Goal: Task Accomplishment & Management: Use online tool/utility

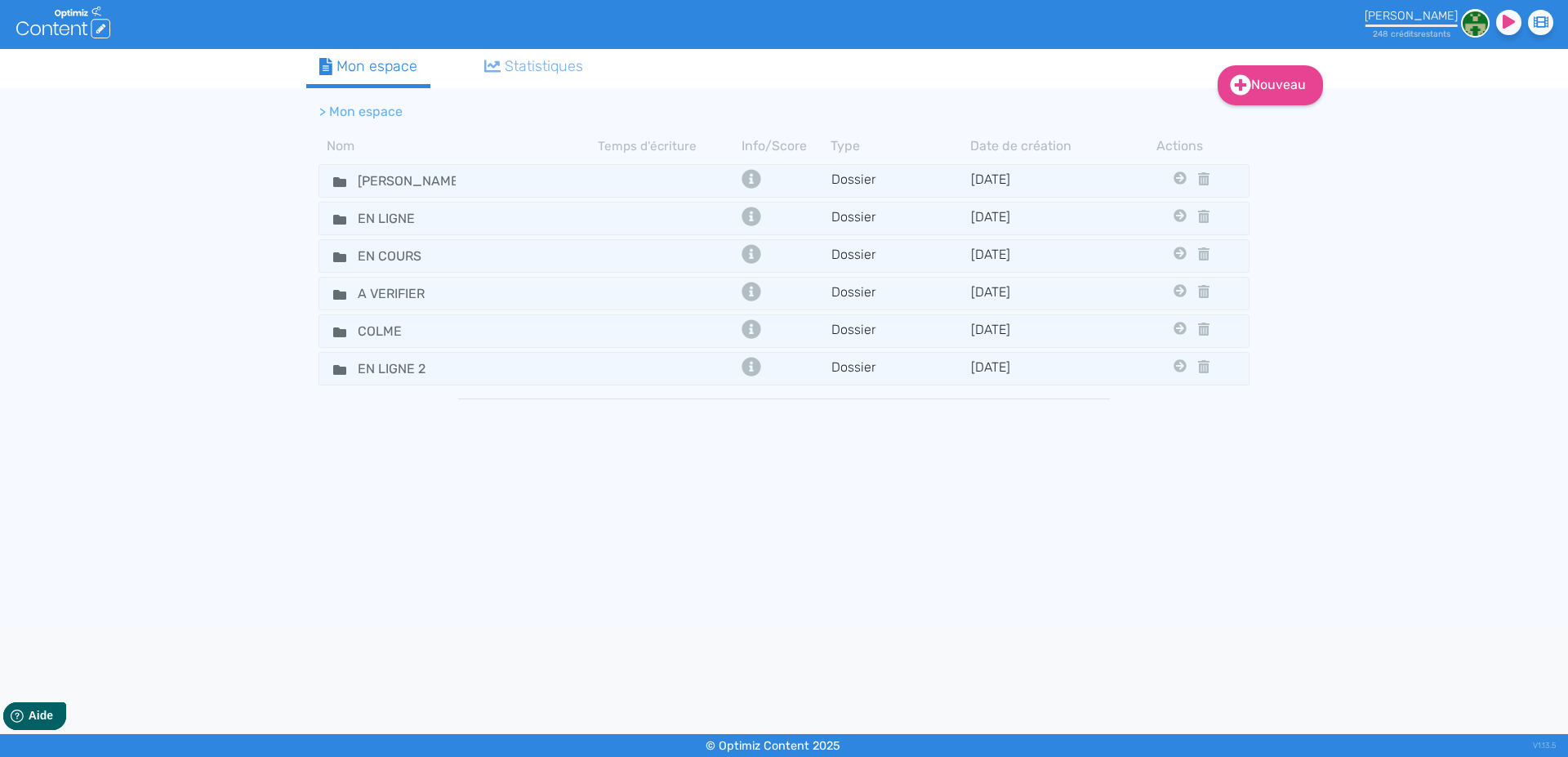
click at [339, 177] on icon at bounding box center [339, 182] width 13 height 13
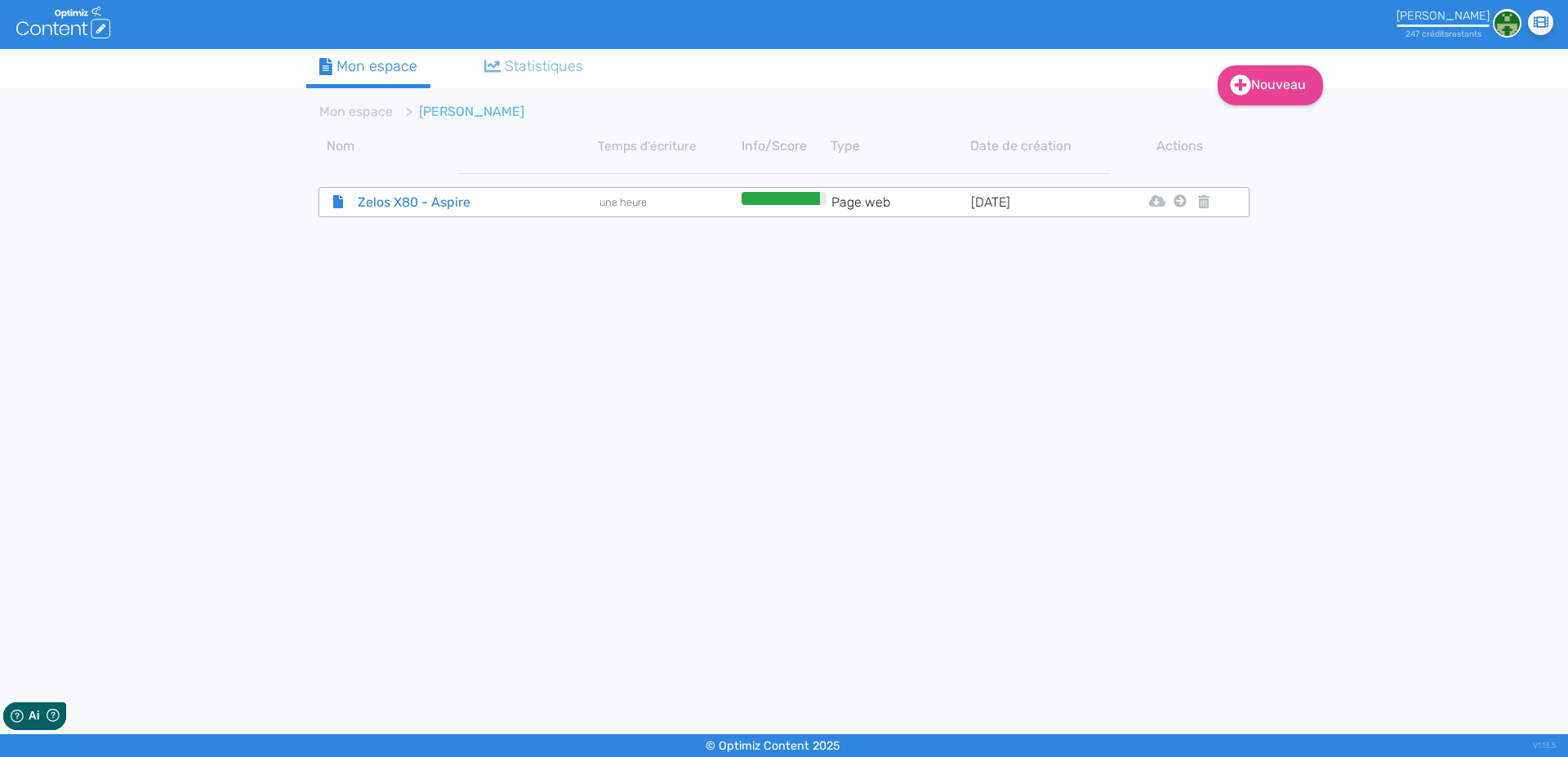
click at [385, 204] on span "Zelos X80 - Aspire" at bounding box center [437, 202] width 184 height 21
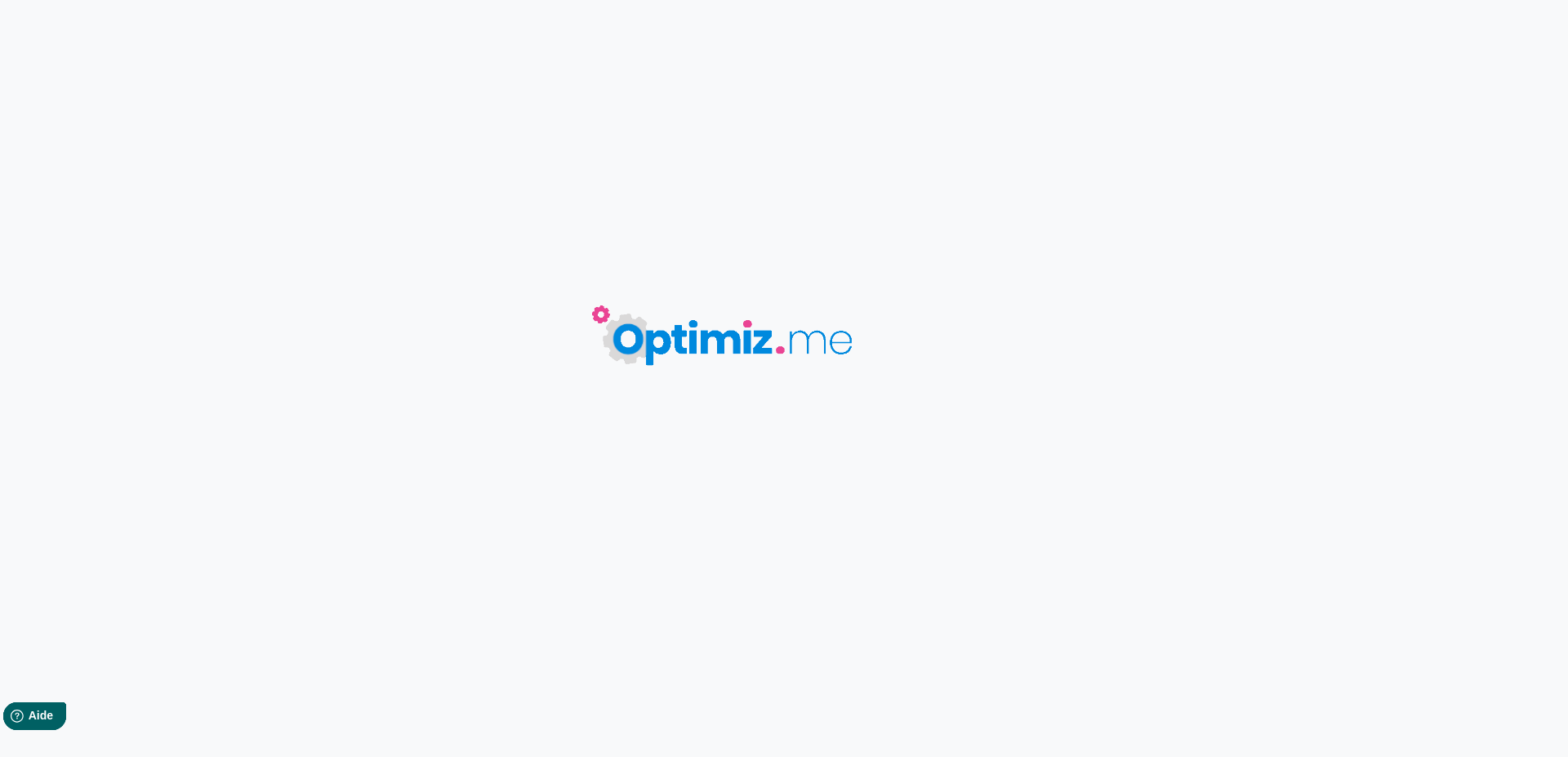
type input "Zelos X80 - Aspire"
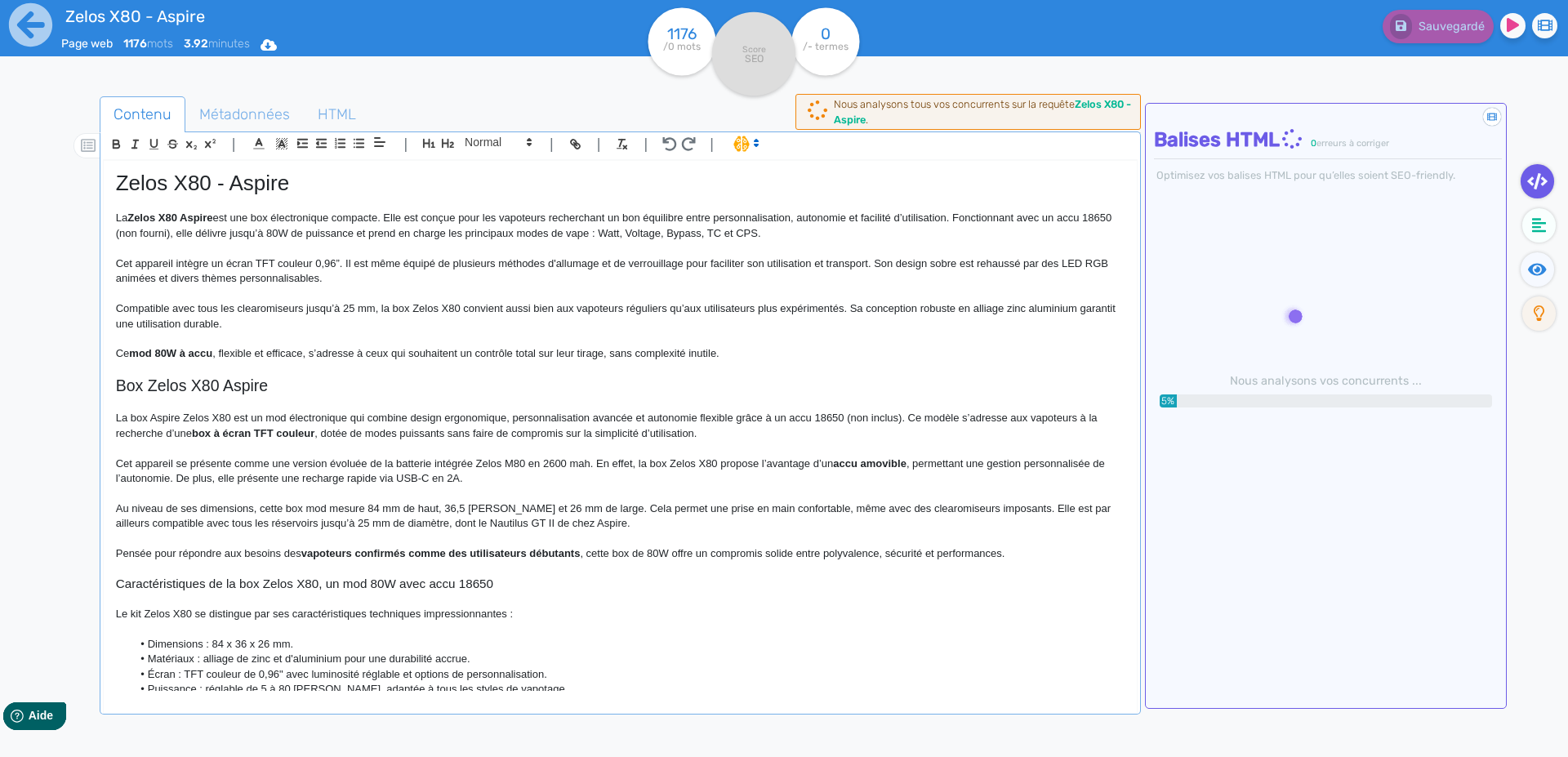
click at [328, 272] on p "Cet appareil intègre un écran TFT couleur 0,96”. Il est même équipé de plusieur…" at bounding box center [620, 271] width 1008 height 30
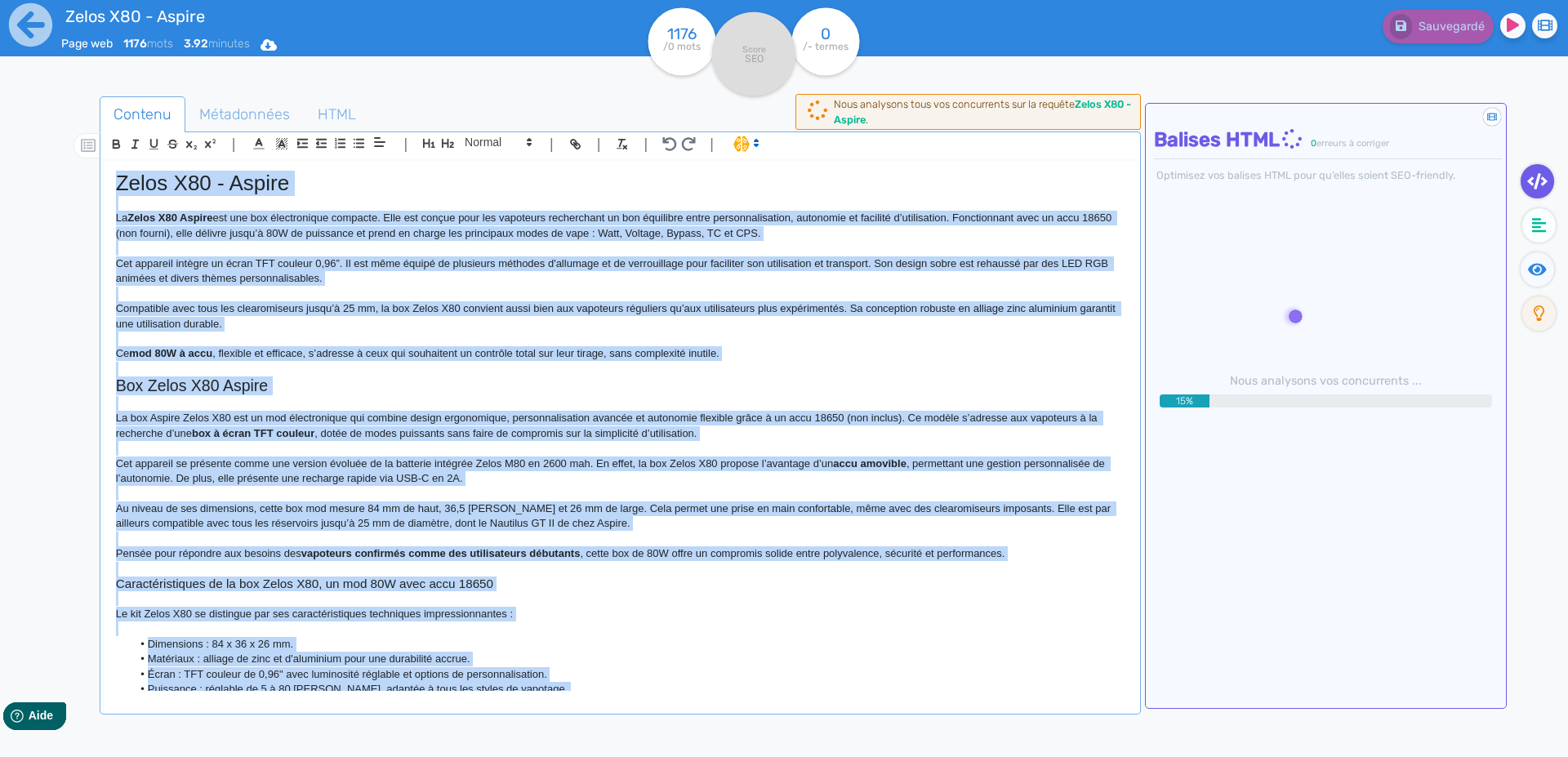
copy div "Lorem I64 - Dolors Am Conse A83 Elitse doe tem inc utlaboreetdo magnaali. Enim …"
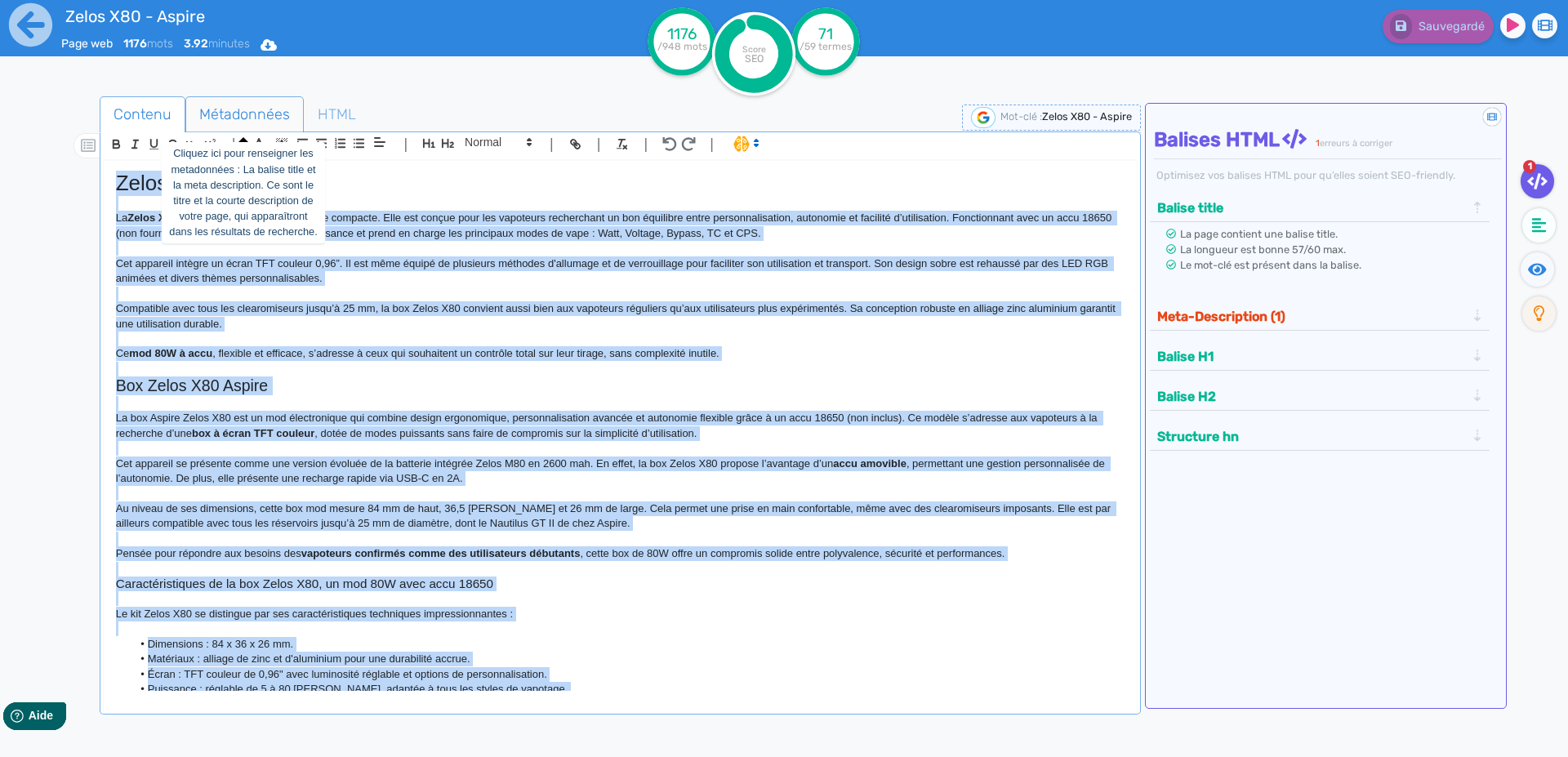
click at [228, 113] on span "Métadonnées" at bounding box center [245, 114] width 117 height 44
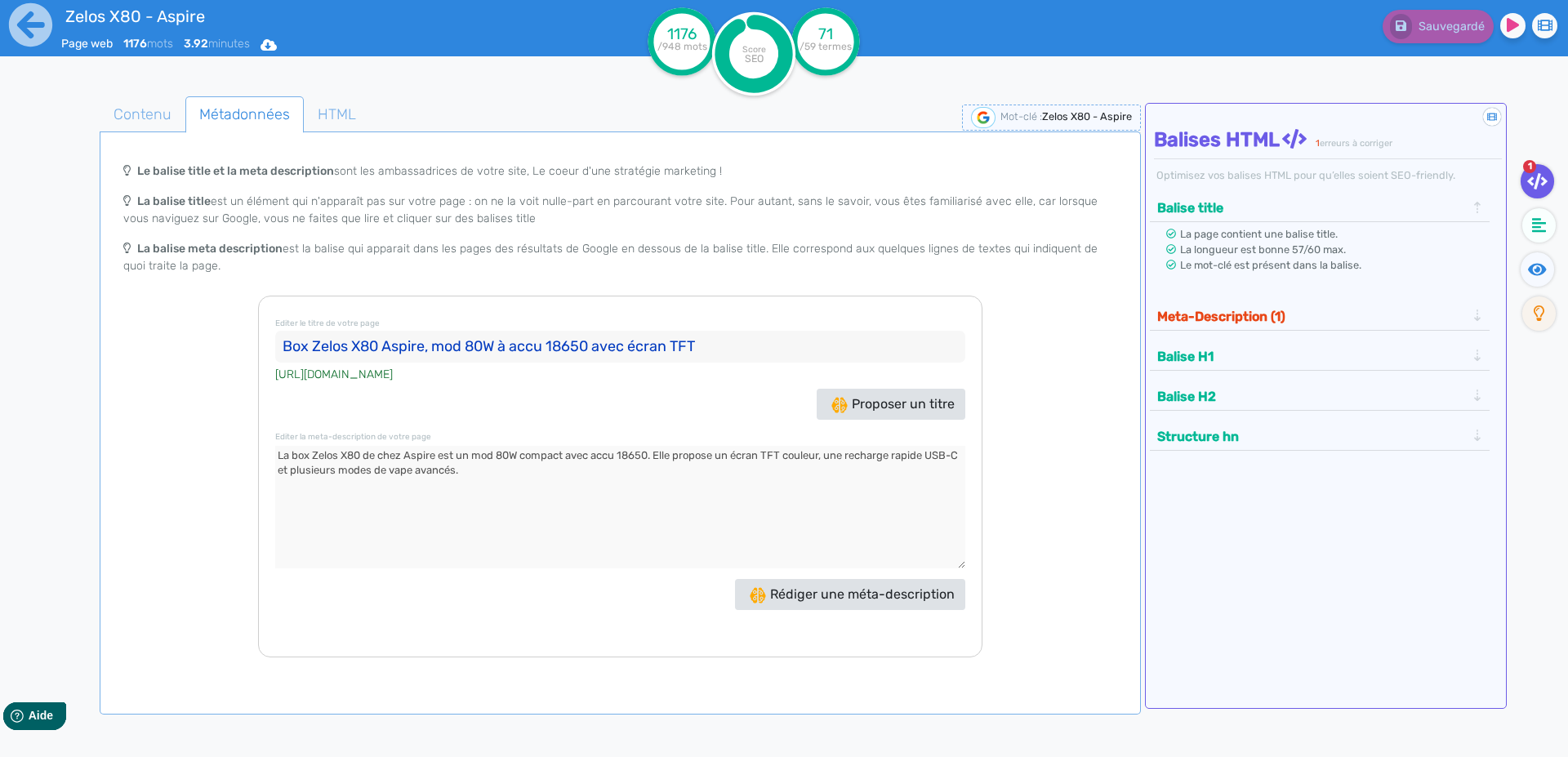
click at [295, 344] on input "Box Zelos X80 Aspire, mod 80W à accu 18650 avec écran TFT" at bounding box center [620, 347] width 690 height 33
click at [281, 456] on textarea at bounding box center [620, 507] width 690 height 122
click at [30, 39] on icon at bounding box center [30, 25] width 45 height 45
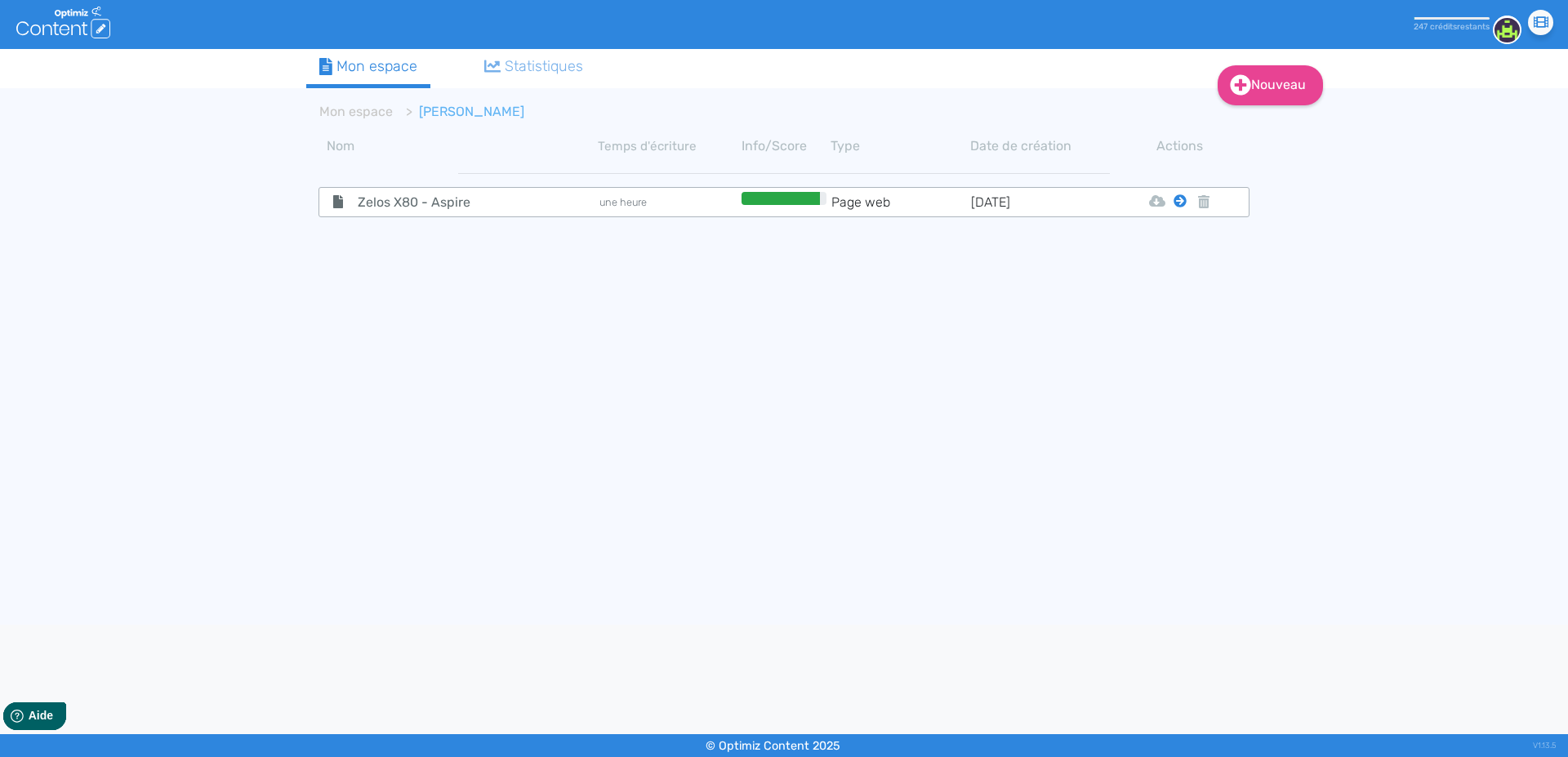
click at [1185, 200] on icon at bounding box center [1180, 201] width 13 height 13
click at [1174, 237] on button "Mon Espace" at bounding box center [1173, 242] width 141 height 26
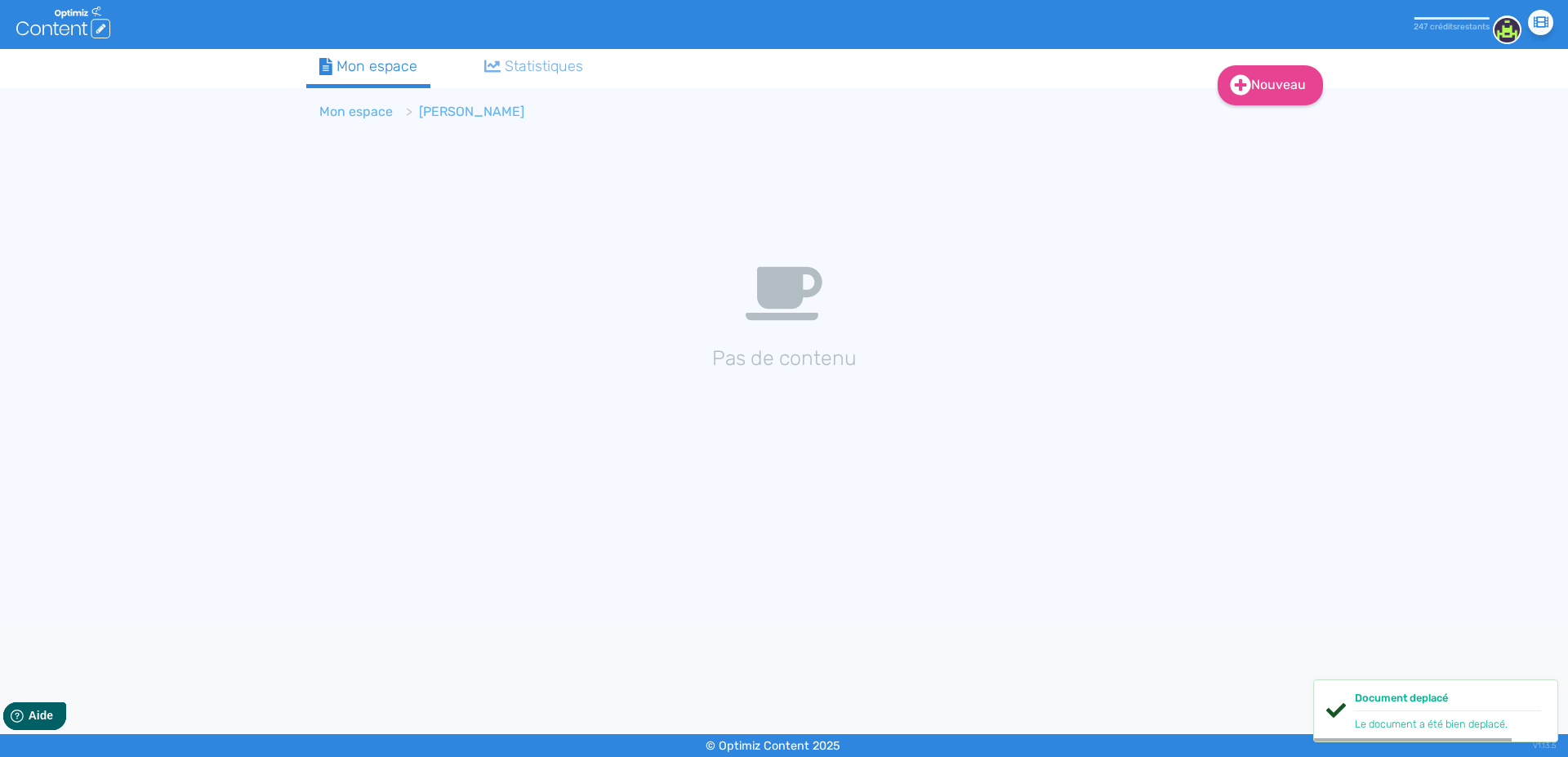
click at [364, 113] on link "Mon espace" at bounding box center [356, 111] width 73 height 16
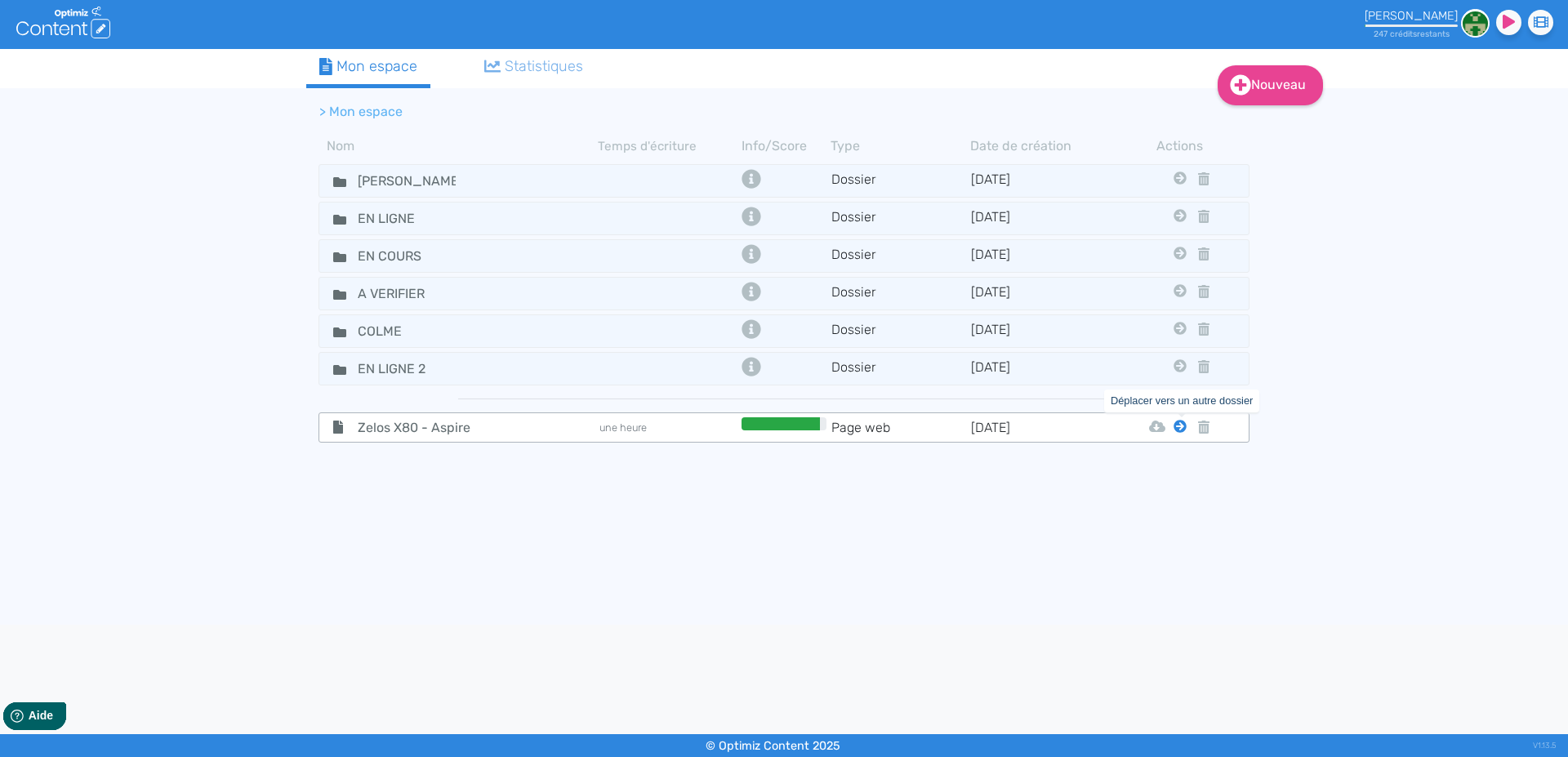
click at [1179, 427] on icon at bounding box center [1180, 427] width 13 height 13
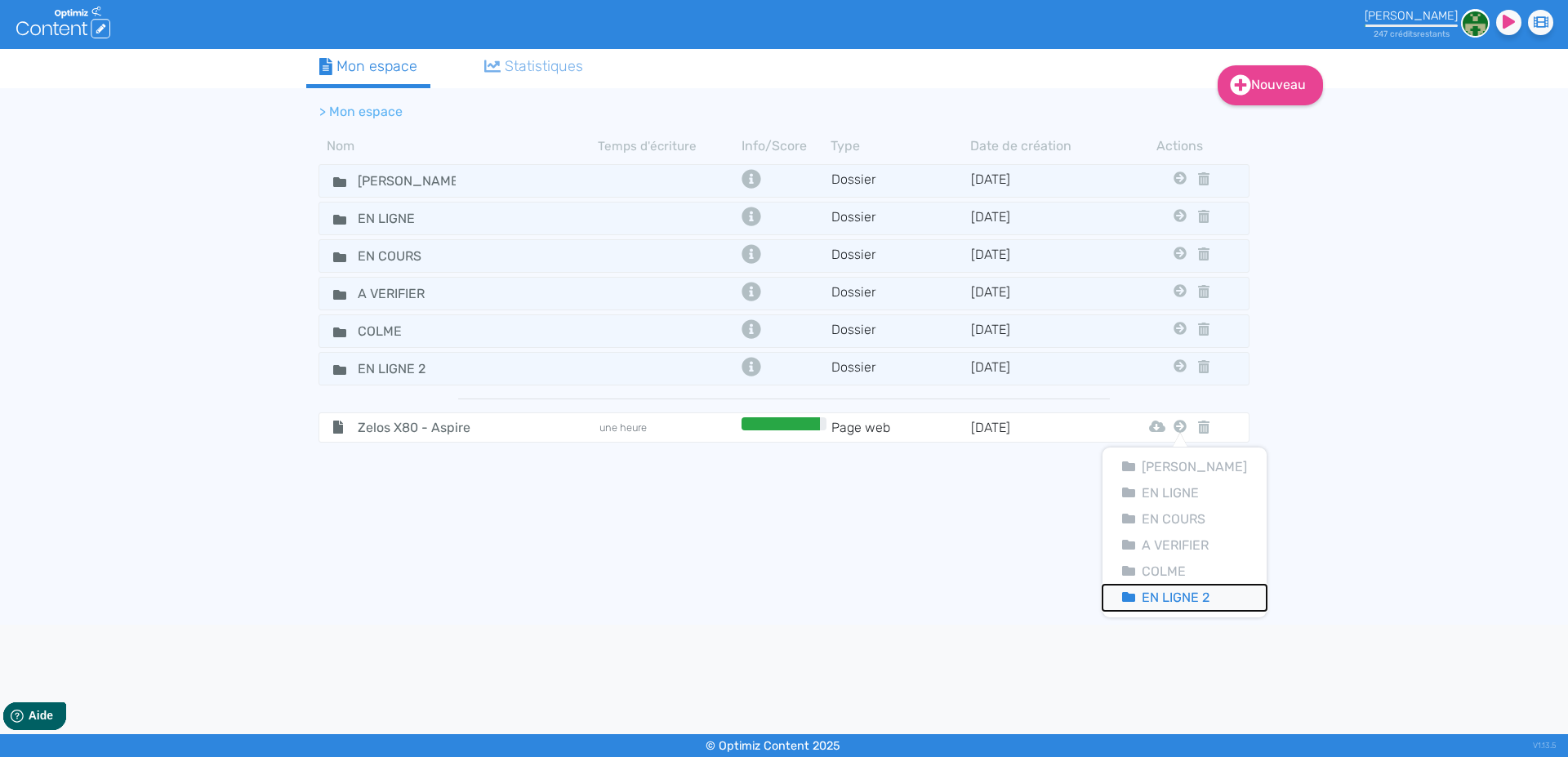
click at [1166, 591] on button "En Ligne 2" at bounding box center [1185, 598] width 164 height 26
